Goal: Task Accomplishment & Management: Complete application form

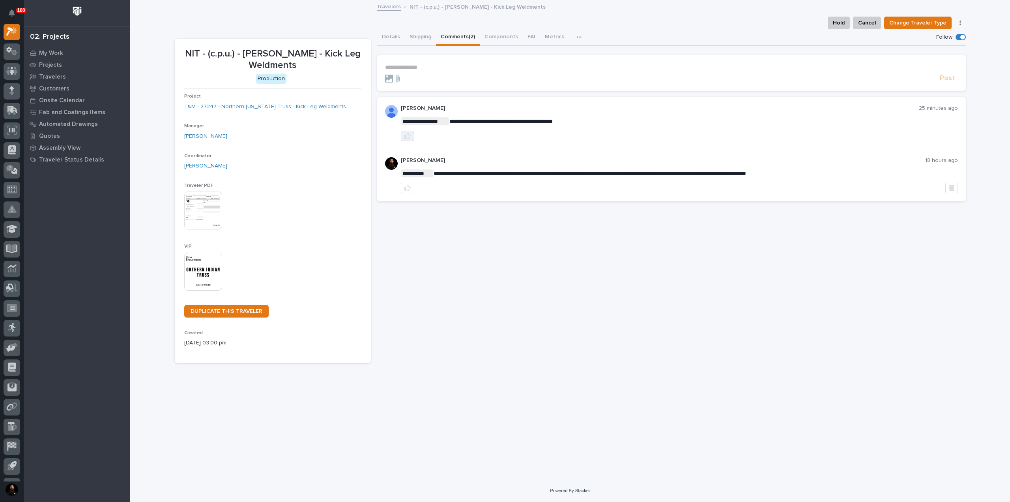
click at [412, 136] on button "button" at bounding box center [407, 136] width 13 height 10
click at [248, 105] on link "T&M - 27247 - Northern [US_STATE] Truss - Kick Leg Weldments" at bounding box center [265, 107] width 162 height 8
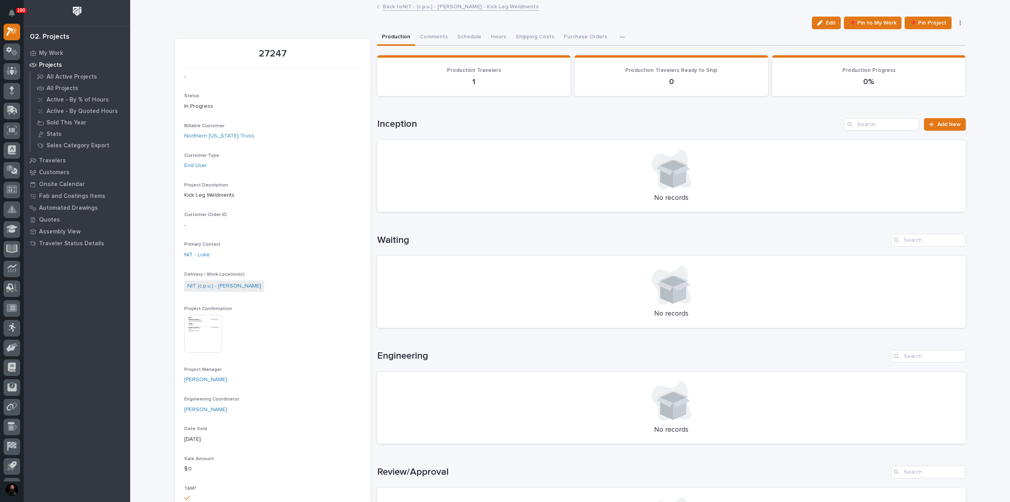
click at [935, 112] on div "Loading... Saving… Inception Add New No records" at bounding box center [671, 160] width 589 height 116
click at [942, 120] on link "Add New" at bounding box center [944, 124] width 41 height 13
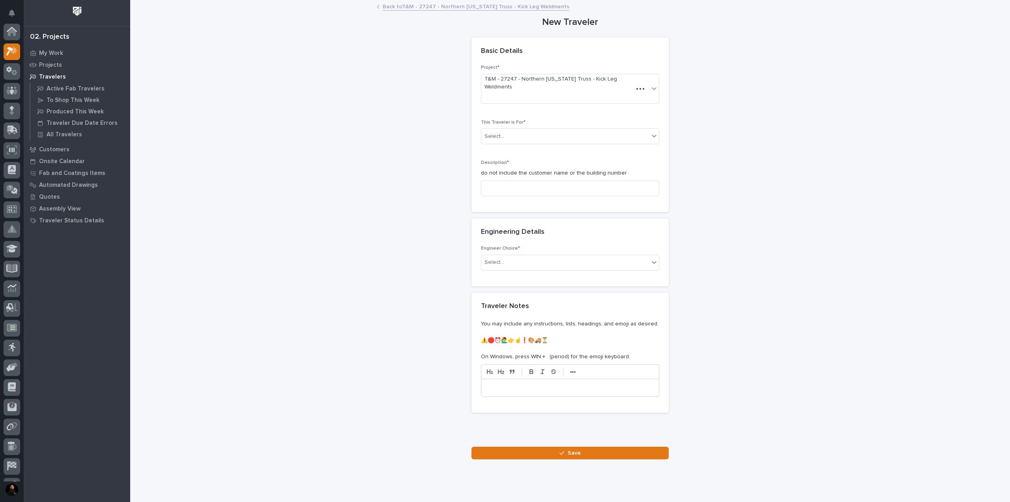
scroll to position [20, 0]
drag, startPoint x: 546, startPoint y: 120, endPoint x: 539, endPoint y: 123, distance: 7.1
click at [542, 130] on div "Select..." at bounding box center [565, 136] width 168 height 13
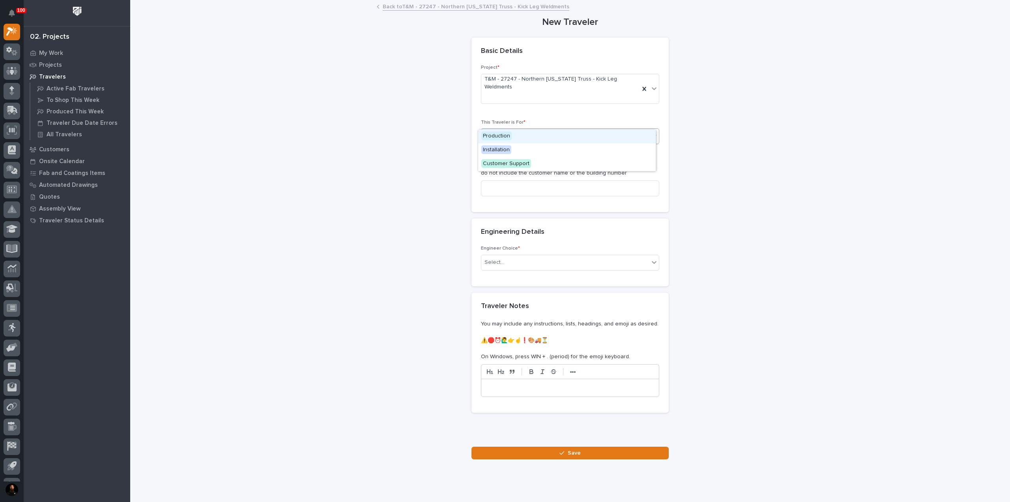
drag, startPoint x: 500, startPoint y: 137, endPoint x: 501, endPoint y: 146, distance: 8.8
click at [499, 137] on span "Production" at bounding box center [496, 135] width 30 height 9
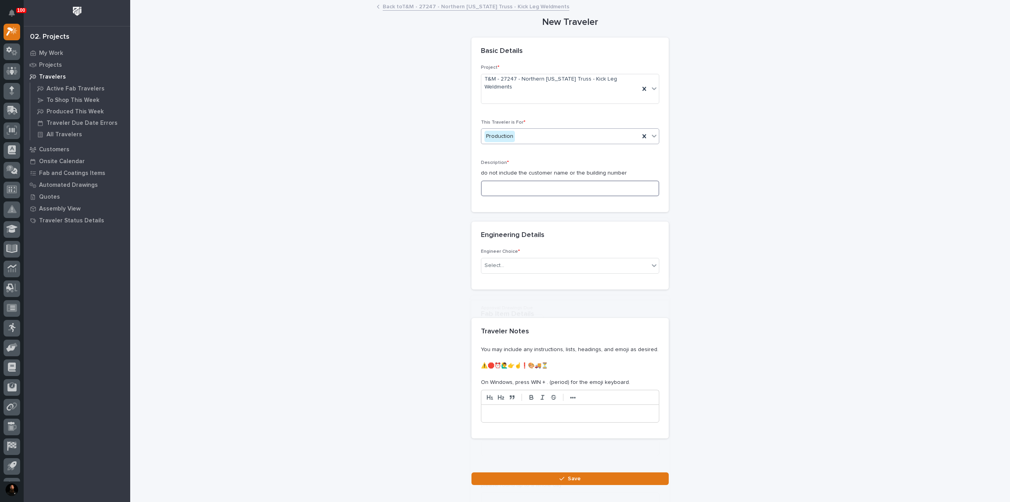
click at [511, 180] on input at bounding box center [570, 188] width 178 height 16
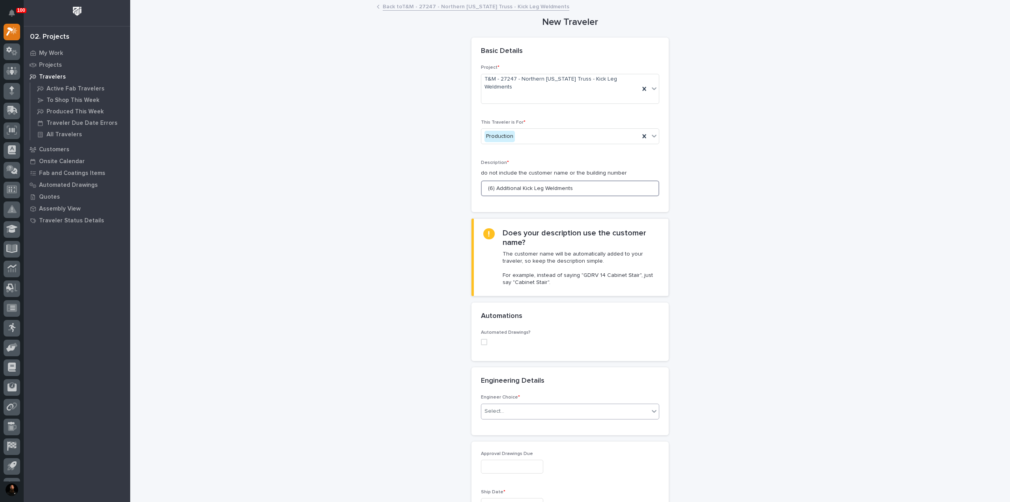
type input "(6) Additional Kick Leg Weldments"
click at [504, 404] on div "Select..." at bounding box center [565, 410] width 168 height 13
click at [507, 435] on div "I know who will draw this" at bounding box center [567, 438] width 178 height 14
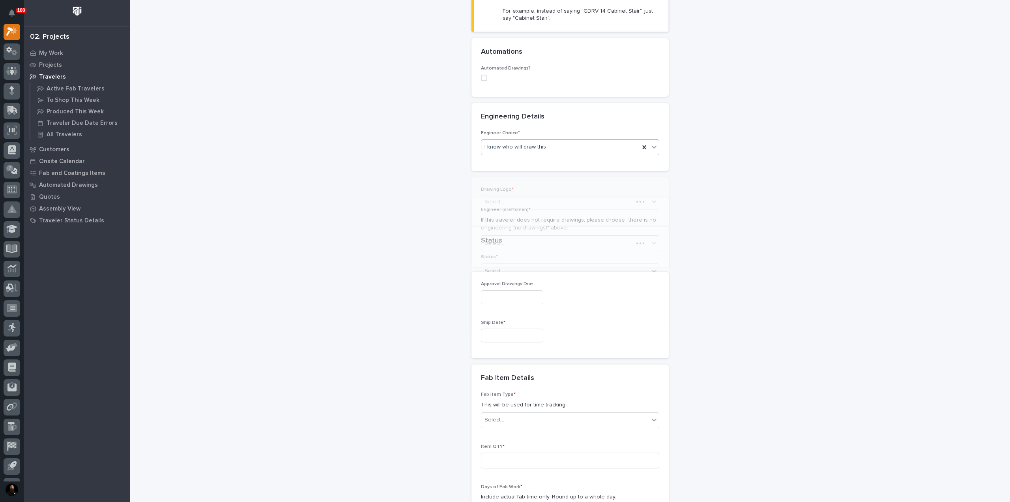
scroll to position [279, 0]
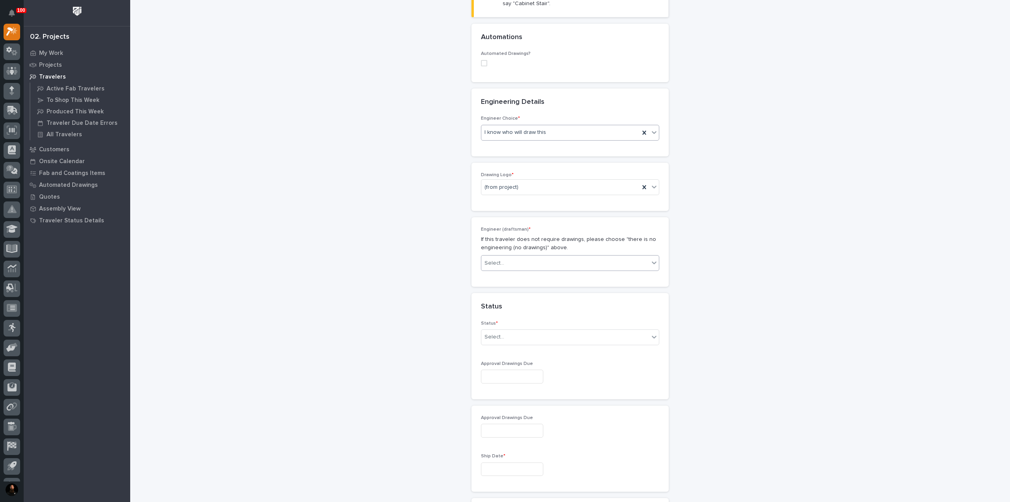
click at [524, 257] on div "Select..." at bounding box center [565, 263] width 168 height 13
type input "**"
click at [498, 265] on div "[PERSON_NAME]" at bounding box center [567, 262] width 178 height 14
click at [507, 330] on div "Select..." at bounding box center [565, 336] width 168 height 13
click at [505, 354] on div "To Engineer" at bounding box center [567, 350] width 178 height 14
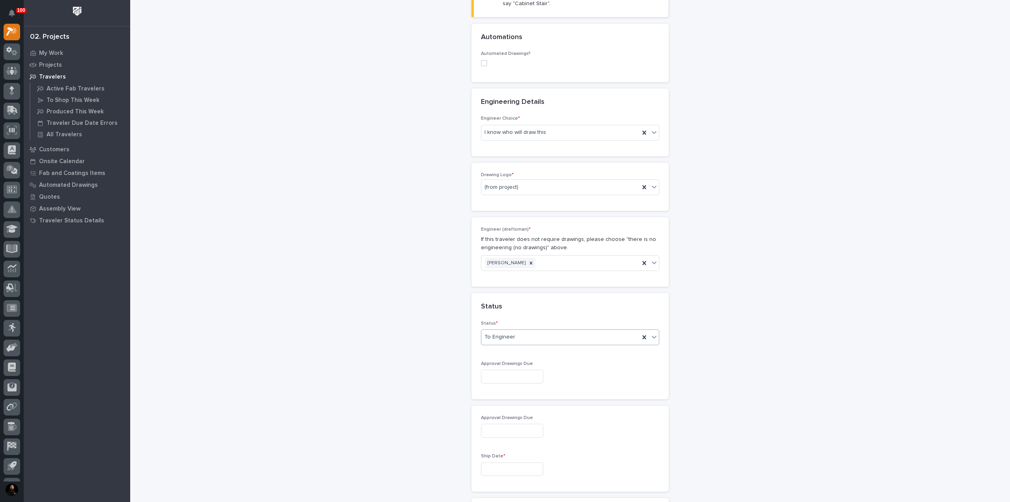
click at [513, 369] on input "text" at bounding box center [512, 376] width 62 height 14
click at [530, 283] on div "10" at bounding box center [532, 282] width 11 height 11
type input "**********"
click at [509, 462] on input "text" at bounding box center [512, 469] width 62 height 14
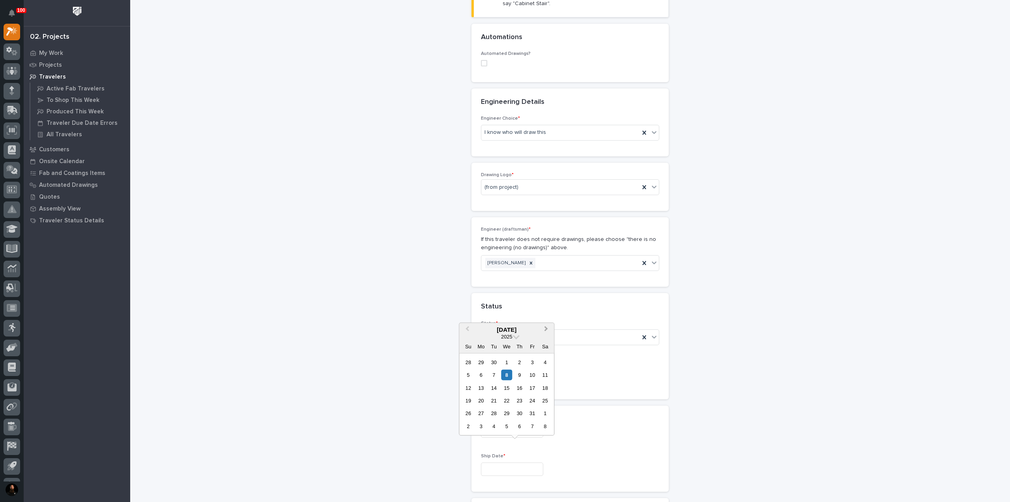
click at [544, 331] on button "Next Month" at bounding box center [547, 329] width 13 height 13
click at [464, 328] on button "Previous Month" at bounding box center [466, 329] width 13 height 13
click at [548, 328] on button "Next Month" at bounding box center [547, 329] width 13 height 13
click at [480, 389] on div "10" at bounding box center [481, 387] width 11 height 11
type input "**********"
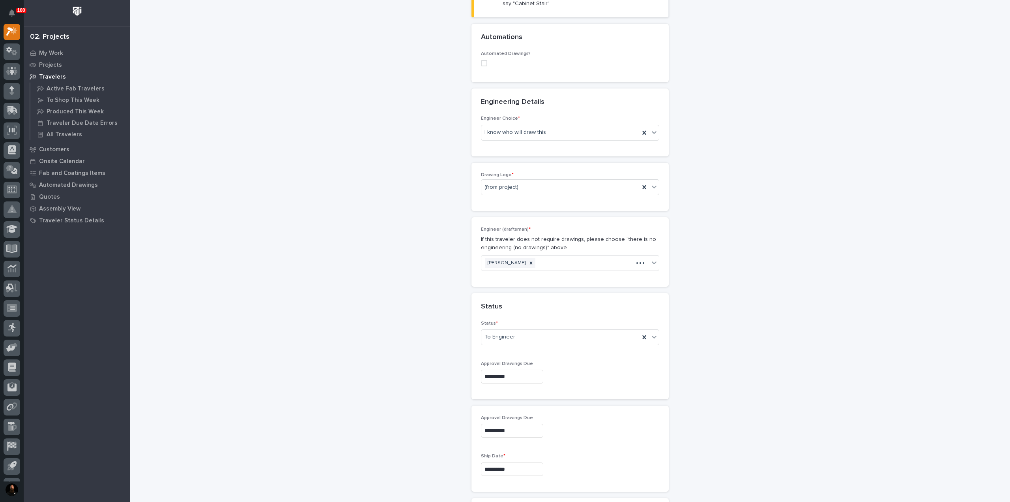
click at [400, 455] on div "**********" at bounding box center [570, 354] width 791 height 1264
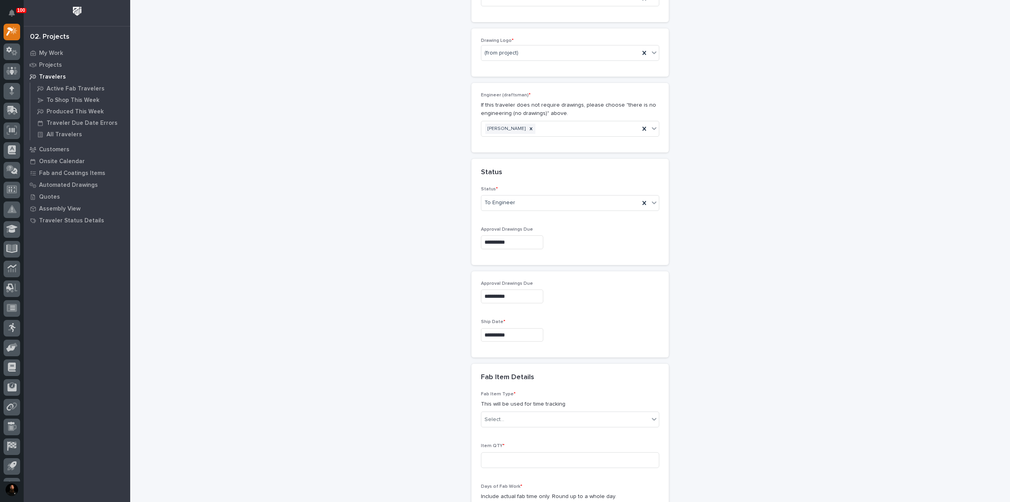
scroll to position [436, 0]
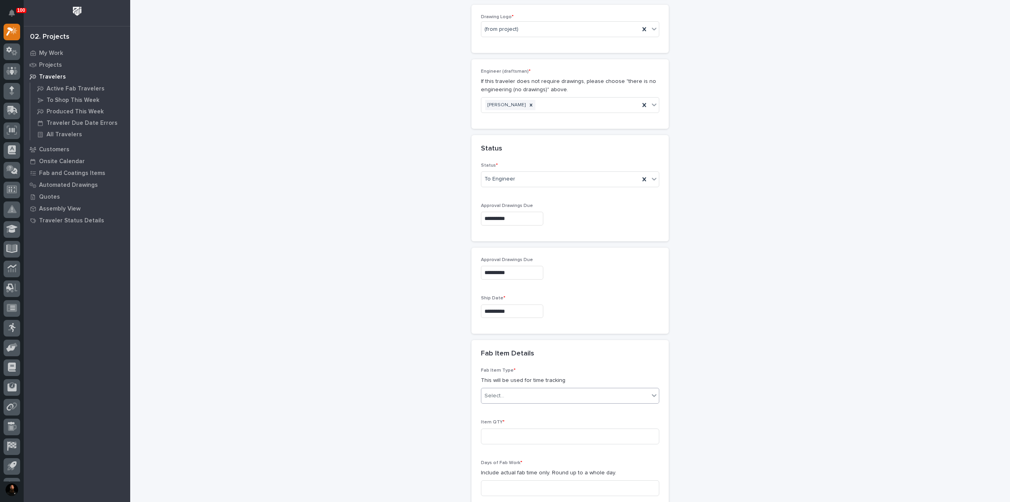
click at [517, 389] on div "Select..." at bounding box center [565, 395] width 168 height 13
type input "*****"
click at [501, 408] on div "Other (custom item)" at bounding box center [567, 407] width 178 height 14
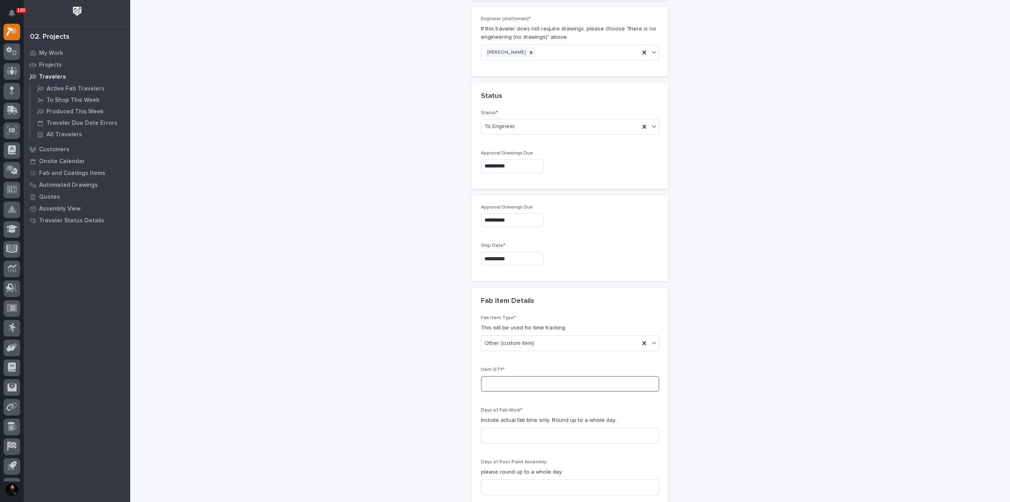
click at [520, 376] on input at bounding box center [570, 384] width 178 height 16
type input "6"
click at [511, 427] on input at bounding box center [570, 435] width 178 height 16
type input "2"
click at [349, 405] on div "**********" at bounding box center [570, 144] width 791 height 1264
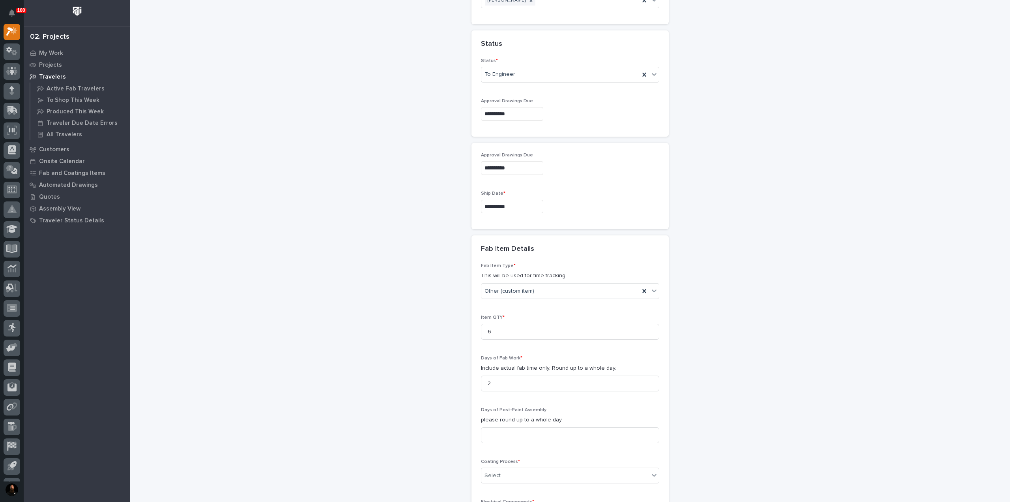
scroll to position [594, 0]
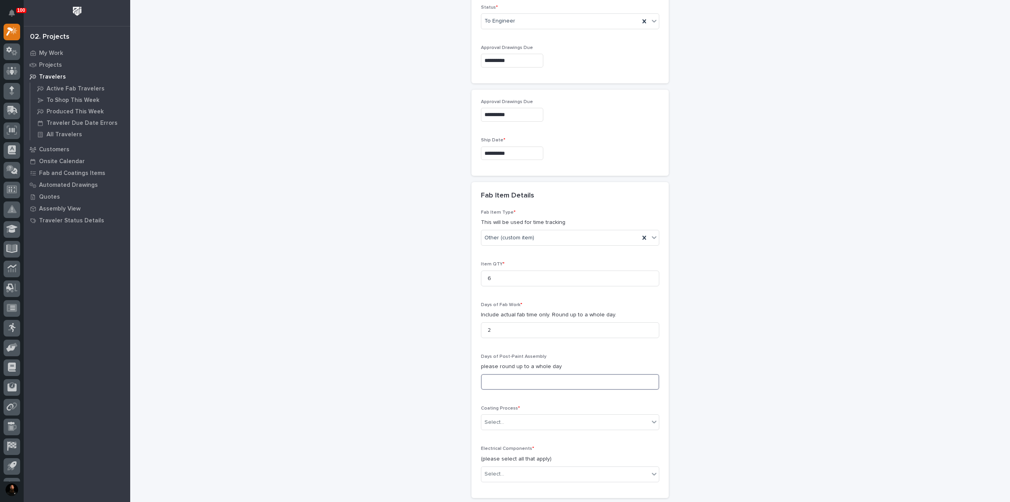
click at [505, 374] on input at bounding box center [570, 382] width 178 height 16
drag, startPoint x: 483, startPoint y: 406, endPoint x: 489, endPoint y: 406, distance: 6.3
click at [485, 418] on div "Select..." at bounding box center [495, 422] width 20 height 8
click at [473, 365] on div "Fab Item Type * This will be used for time tracking Other (custom item) Item QT…" at bounding box center [570, 354] width 197 height 288
click at [380, 380] on div "**********" at bounding box center [570, 38] width 791 height 1264
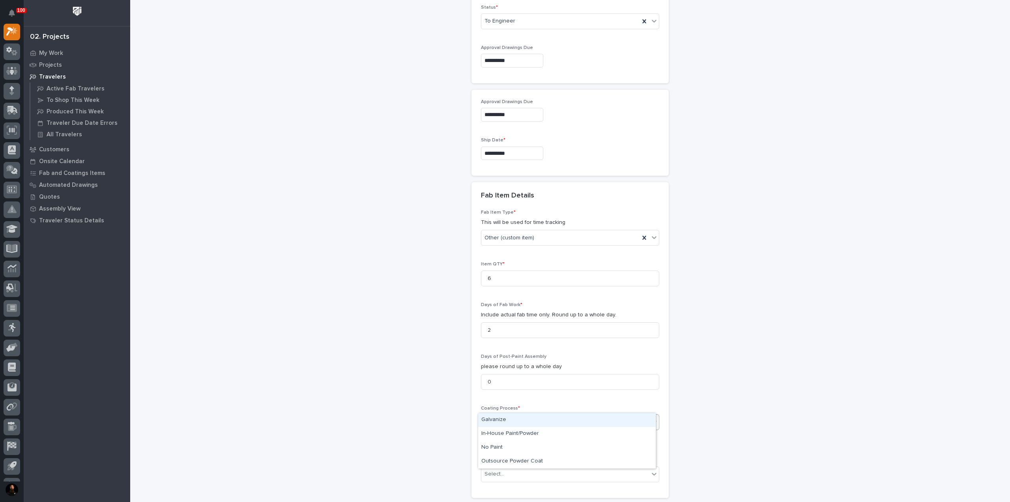
click at [509, 416] on div "Select..." at bounding box center [565, 422] width 168 height 13
click at [505, 431] on div "In-House Paint/Powder" at bounding box center [567, 434] width 178 height 14
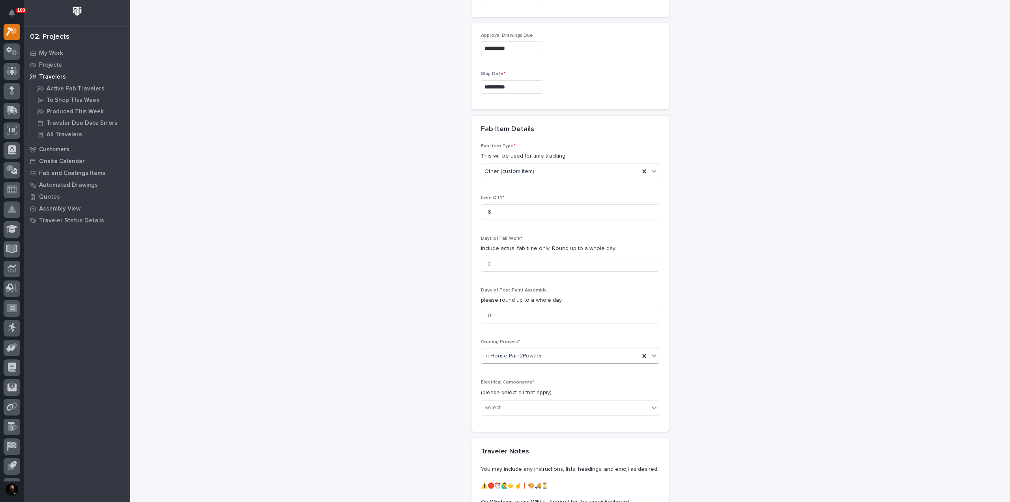
scroll to position [699, 0]
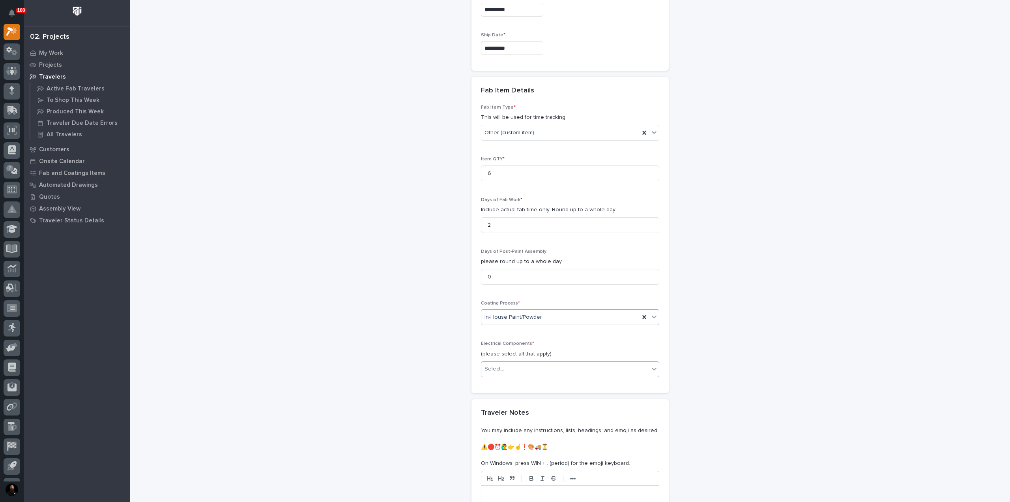
click at [503, 362] on div "Select..." at bounding box center [565, 368] width 168 height 13
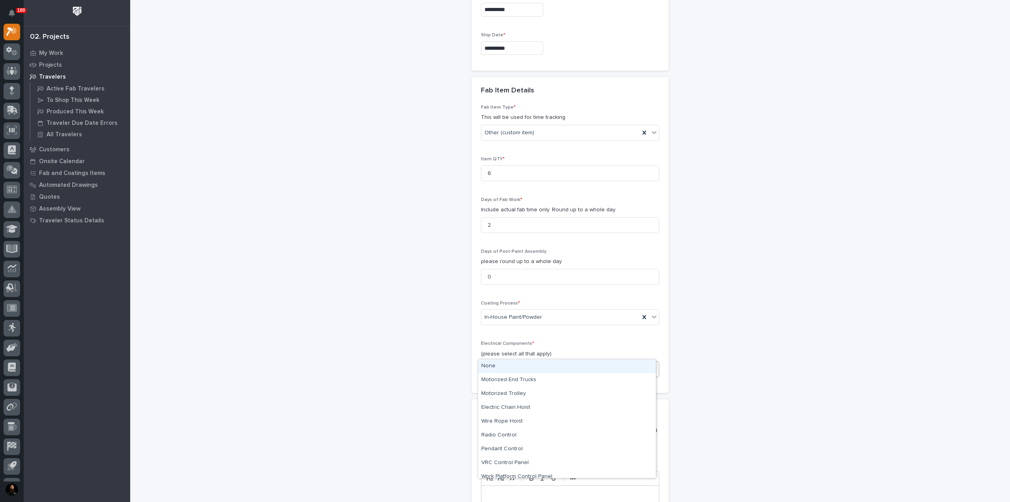
click at [506, 367] on div "None" at bounding box center [567, 366] width 178 height 14
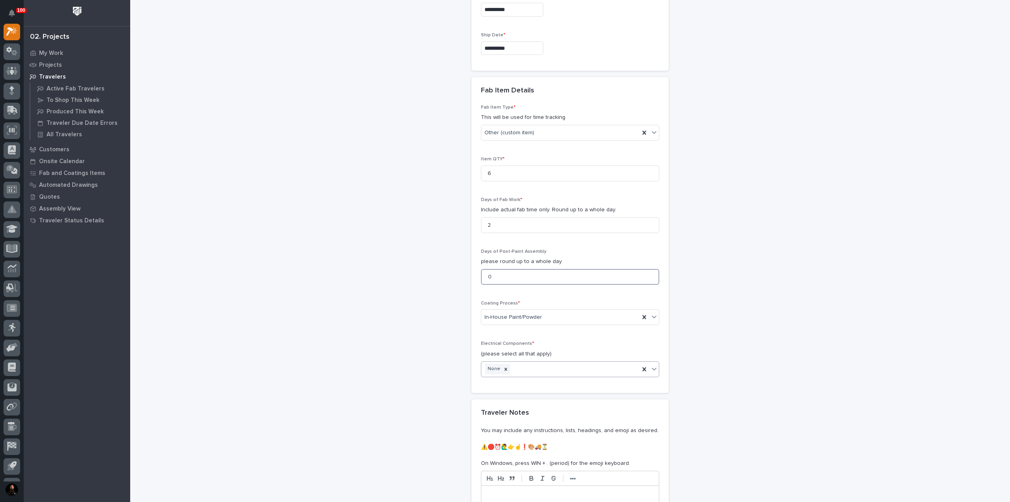
drag, startPoint x: 477, startPoint y: 259, endPoint x: 451, endPoint y: 258, distance: 26.4
type input "1"
drag, startPoint x: 427, startPoint y: 273, endPoint x: 444, endPoint y: 303, distance: 33.4
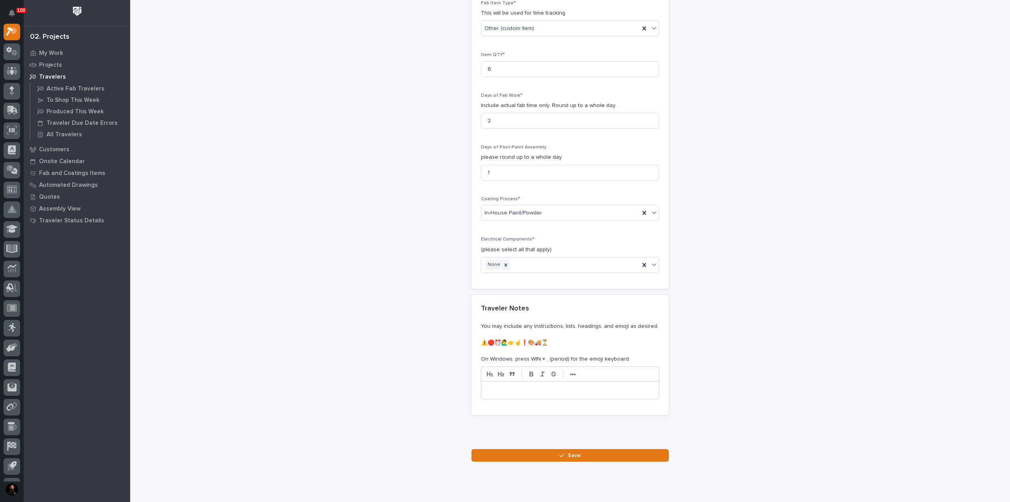
scroll to position [807, 0]
click at [534, 446] on button "Save" at bounding box center [570, 452] width 197 height 13
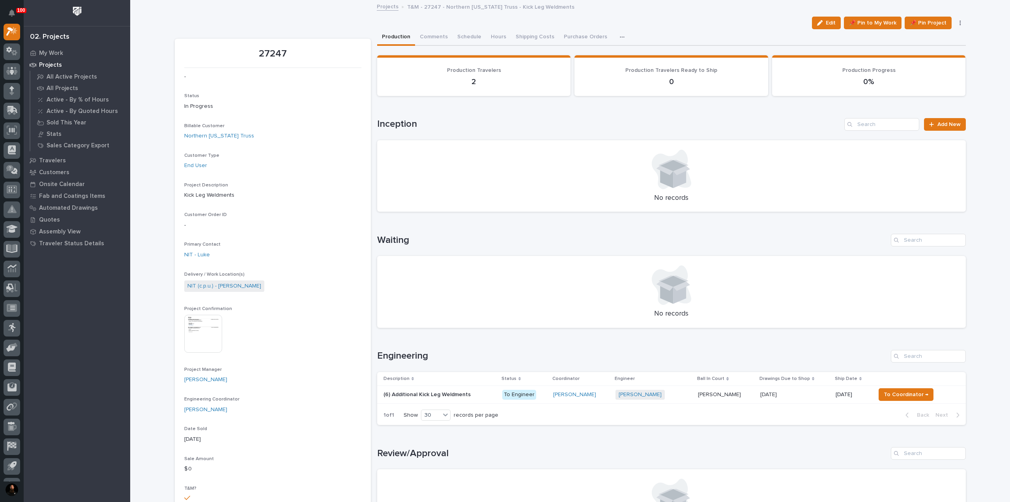
click at [417, 394] on p "(6) Additional Kick Leg Weldments" at bounding box center [428, 393] width 89 height 8
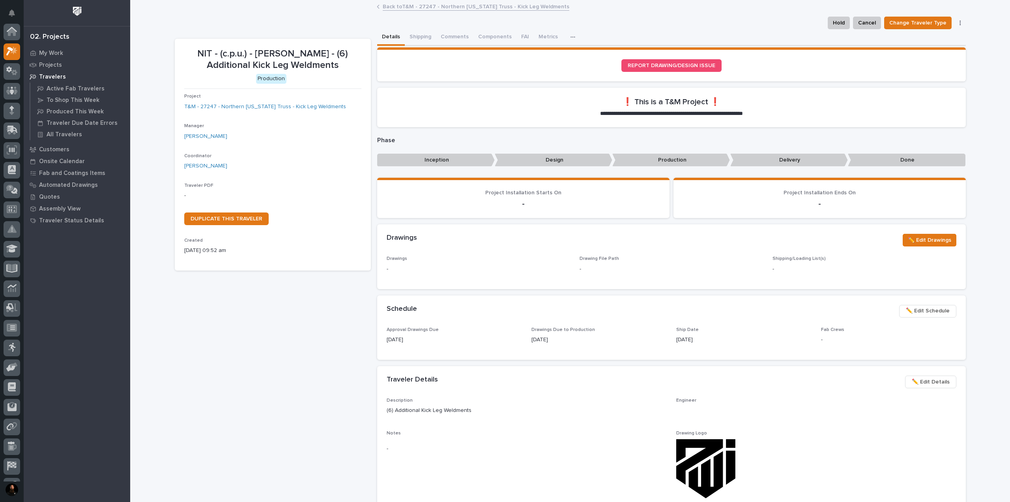
scroll to position [20, 0]
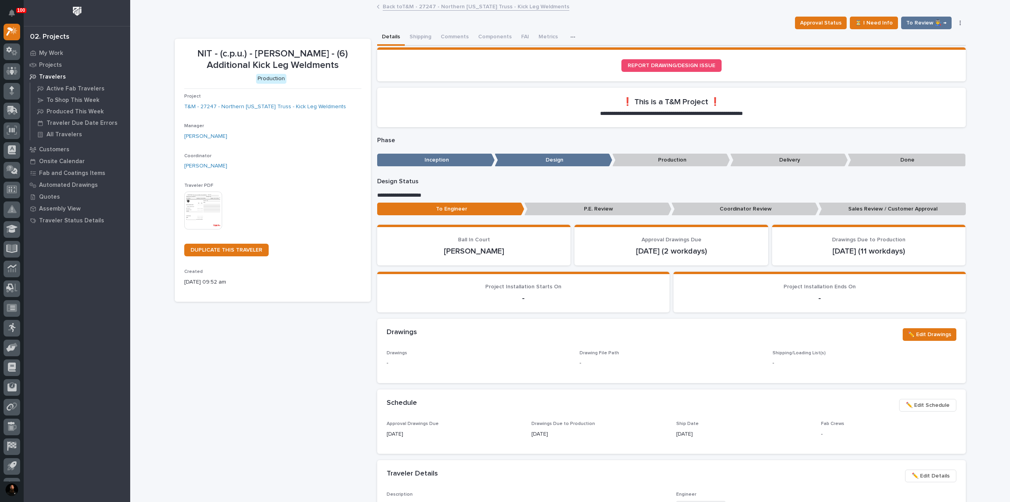
click at [190, 208] on img at bounding box center [203, 210] width 38 height 38
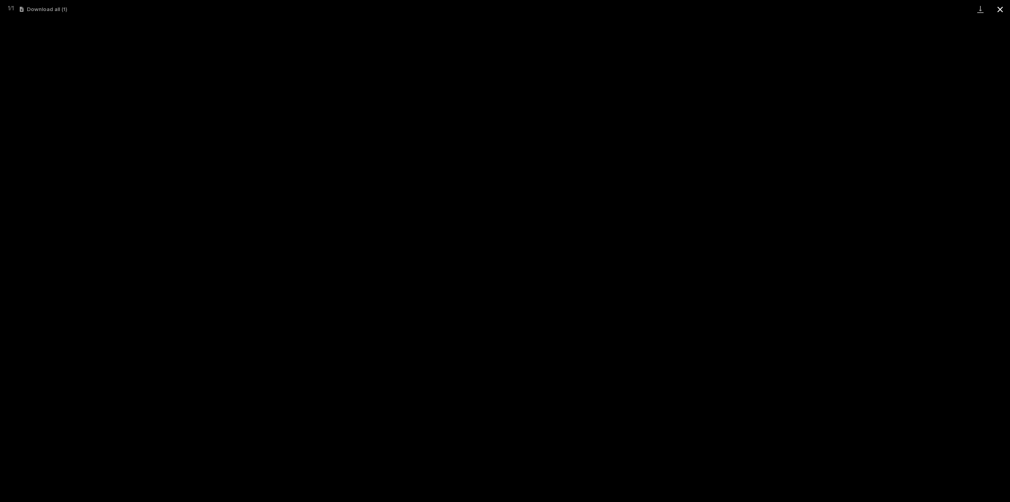
click at [1003, 11] on button "Close gallery" at bounding box center [1001, 9] width 20 height 19
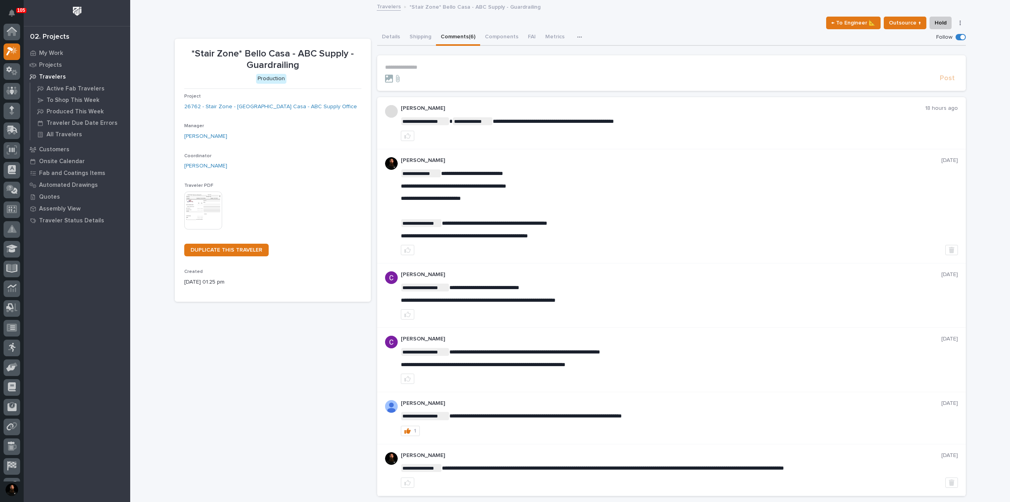
scroll to position [20, 0]
